Goal: Transaction & Acquisition: Purchase product/service

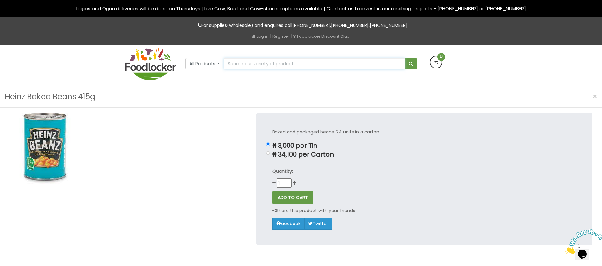
click at [313, 65] on input "text" at bounding box center [314, 63] width 181 height 11
type input "Milo 800g"
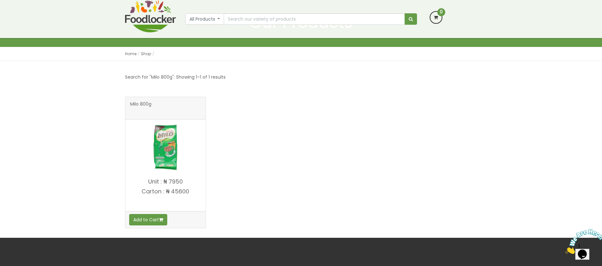
scroll to position [38, 0]
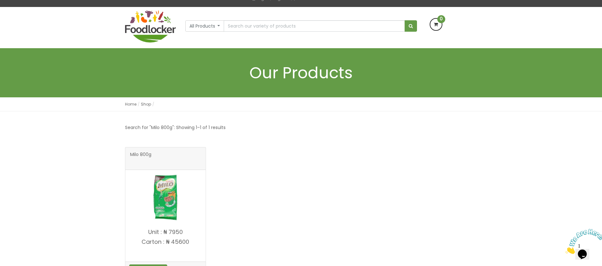
click at [601, 46] on html "Lagos and Ogun deliveries will be done on Thursdays | Live Cow, Beef and Cow-sh…" at bounding box center [301, 214] width 602 height 504
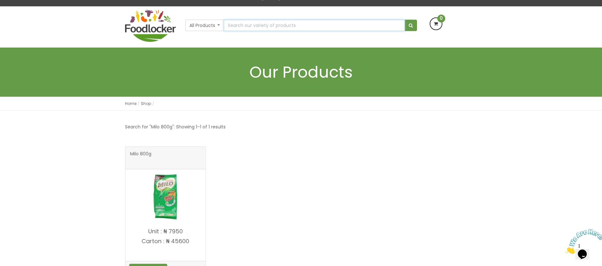
click at [301, 26] on input "text" at bounding box center [314, 25] width 181 height 11
type input "Milo 400g Refill"
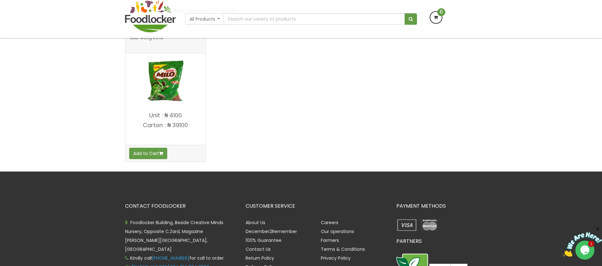
click at [601, 89] on html "Lagos and Ogun deliveries will be done on Thursdays | Live Cow, Beef and Cow-sh…" at bounding box center [301, 118] width 602 height 463
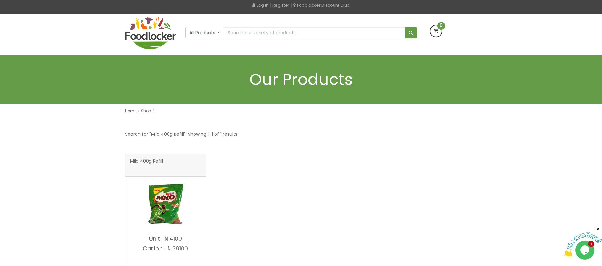
scroll to position [32, 0]
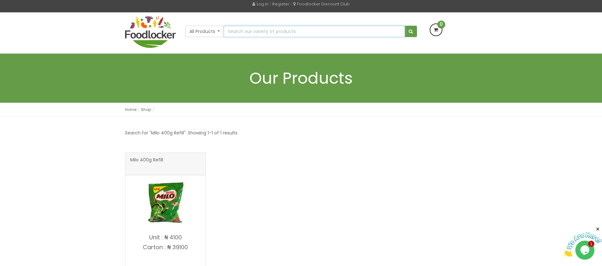
click at [318, 30] on input "text" at bounding box center [314, 31] width 181 height 11
type input "Milo 20g Sachet"
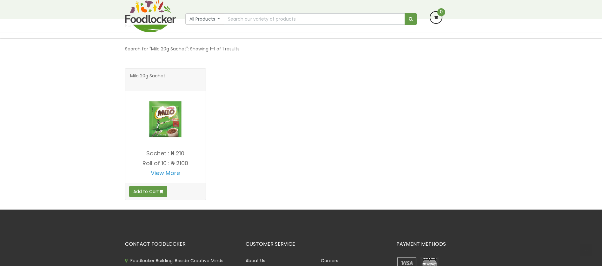
scroll to position [73, 0]
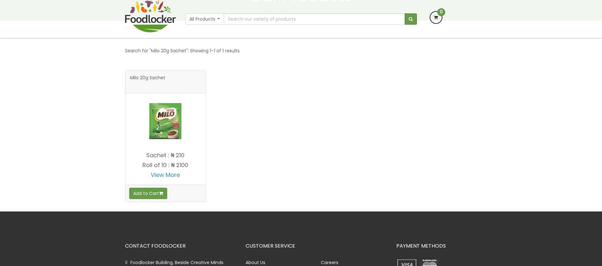
click at [601, 73] on html "Lagos and Ogun deliveries will be done on Thursdays | Live Cow, Beef and Cow-sh…" at bounding box center [301, 158] width 602 height 463
click at [174, 175] on link "View More" at bounding box center [165, 175] width 29 height 8
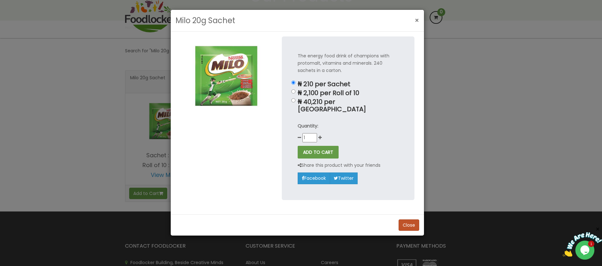
click at [415, 18] on span "×" at bounding box center [416, 20] width 4 height 9
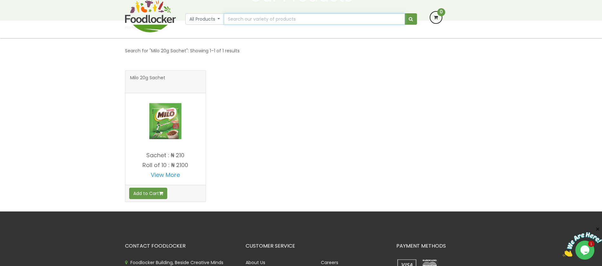
click at [303, 22] on input "text" at bounding box center [314, 18] width 181 height 11
type input "owen biscuit"
click at [404, 13] on button "submit" at bounding box center [410, 18] width 12 height 11
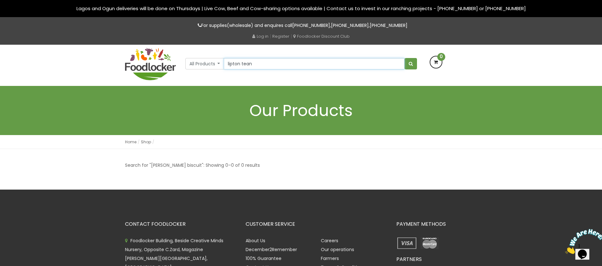
type input "lipton tean"
click at [404, 58] on button "submit" at bounding box center [410, 63] width 12 height 11
click at [243, 61] on input "text" at bounding box center [314, 63] width 181 height 11
click at [253, 61] on input "lipton" at bounding box center [314, 63] width 180 height 11
type input "Lipton Yellow Label Tea"
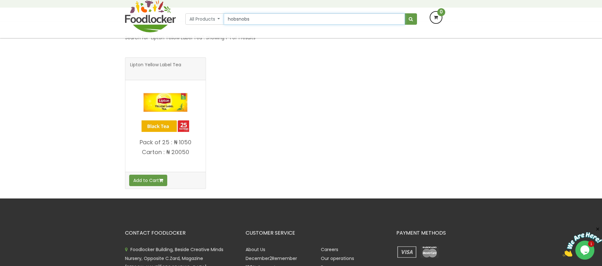
type input "hobsnobs"
click at [404, 13] on button "submit" at bounding box center [410, 18] width 12 height 11
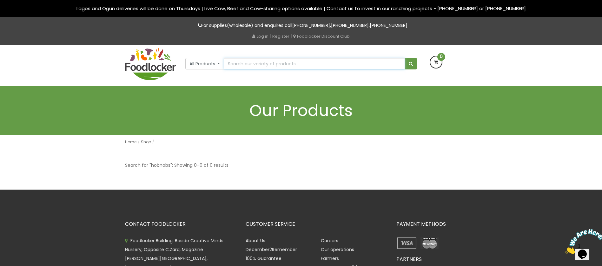
click at [305, 64] on input "text" at bounding box center [314, 63] width 181 height 11
type input "sardine"
click at [404, 58] on button "submit" at bounding box center [410, 63] width 12 height 11
click at [288, 63] on input "text" at bounding box center [314, 63] width 181 height 11
type input "s"
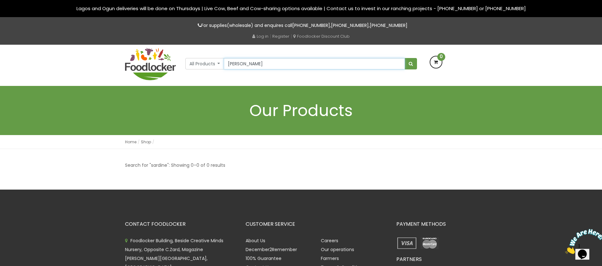
type input "[PERSON_NAME]"
click at [404, 58] on button "submit" at bounding box center [410, 63] width 12 height 11
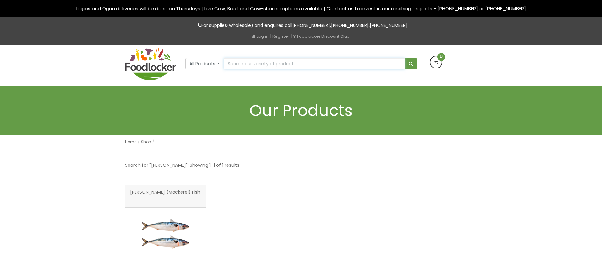
click at [251, 63] on input "text" at bounding box center [314, 63] width 181 height 11
type input "sardines"
click at [404, 58] on button "submit" at bounding box center [410, 63] width 12 height 11
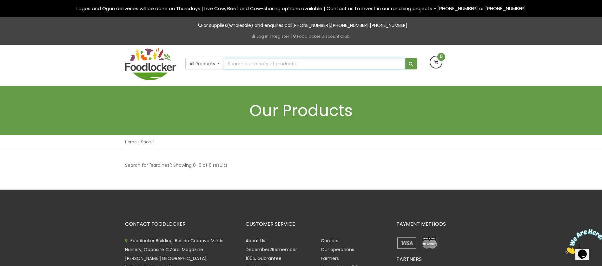
click at [271, 62] on input "text" at bounding box center [314, 63] width 181 height 11
type input "Beloxxi Cream Crackers 40g"
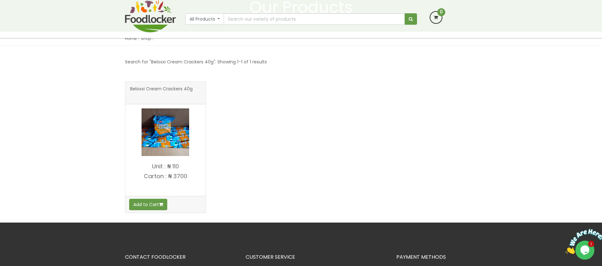
click at [592, 56] on html "Lagos and Ogun deliveries will be done on Thursdays | Live Cow, Beef and Cow-sh…" at bounding box center [301, 169] width 602 height 463
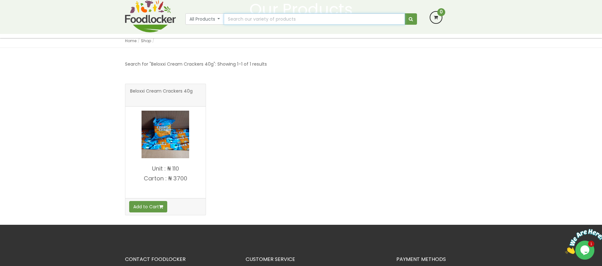
click at [265, 18] on input "text" at bounding box center [314, 18] width 181 height 11
type input "geisha"
click at [404, 13] on button "submit" at bounding box center [410, 18] width 12 height 11
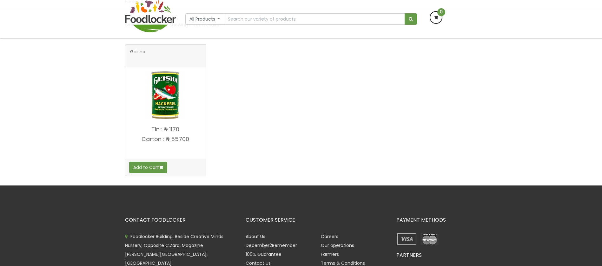
scroll to position [100, 0]
